Goal: Information Seeking & Learning: Learn about a topic

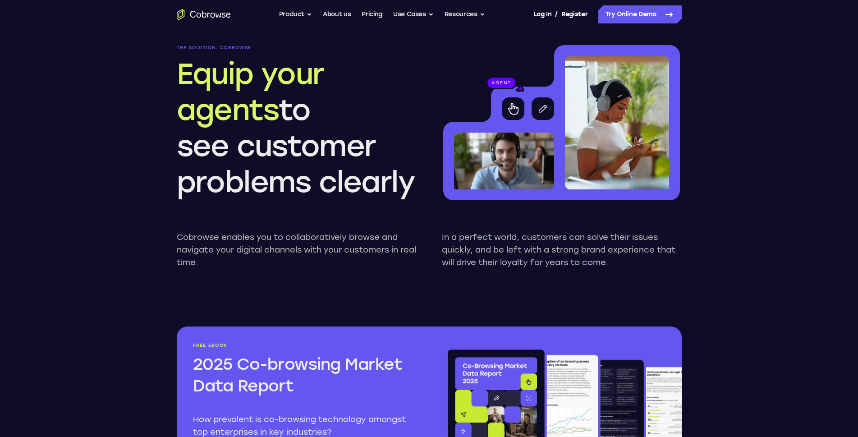
scroll to position [787, 0]
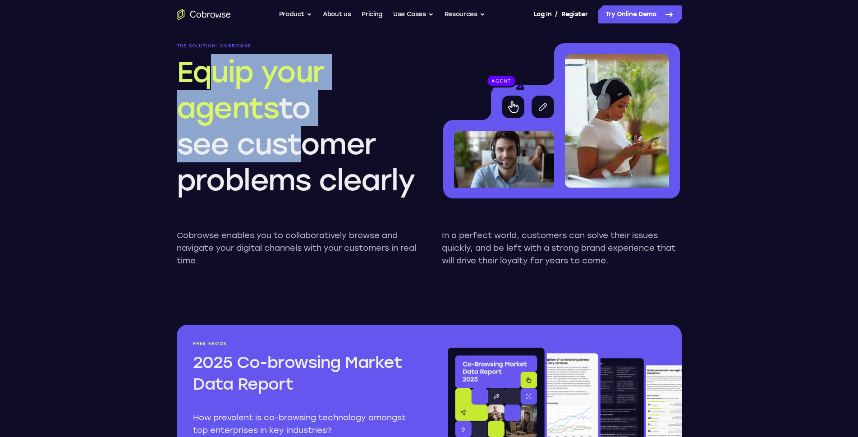
drag, startPoint x: 207, startPoint y: 74, endPoint x: 295, endPoint y: 139, distance: 110.3
click at [295, 138] on h2 "Equip your agents to see customer problems clearly" at bounding box center [297, 126] width 240 height 144
click at [295, 139] on h2 "Equip your agents to see customer problems clearly" at bounding box center [297, 126] width 240 height 144
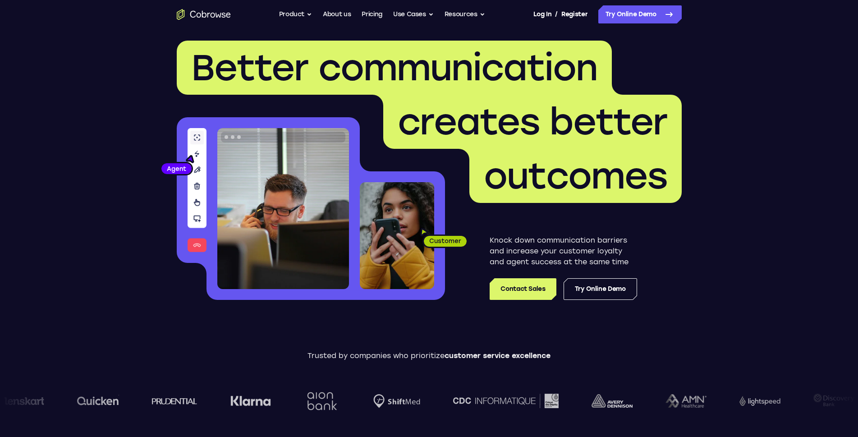
scroll to position [0, 0]
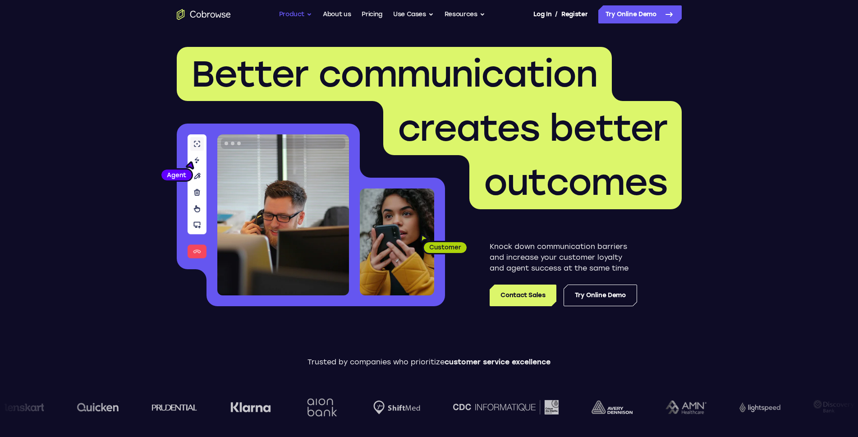
click at [294, 13] on button "Product" at bounding box center [295, 14] width 33 height 18
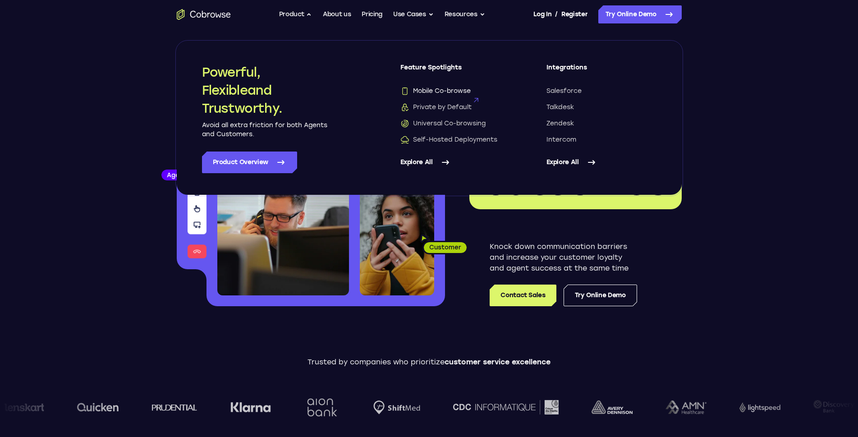
click at [460, 91] on span "Mobile Co-browse" at bounding box center [435, 91] width 70 height 9
